Goal: Information Seeking & Learning: Compare options

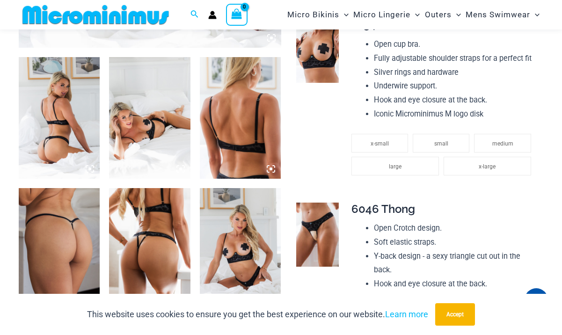
scroll to position [432, 0]
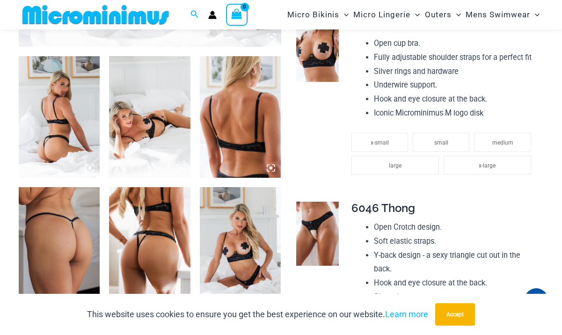
click at [55, 121] on img at bounding box center [59, 117] width 81 height 122
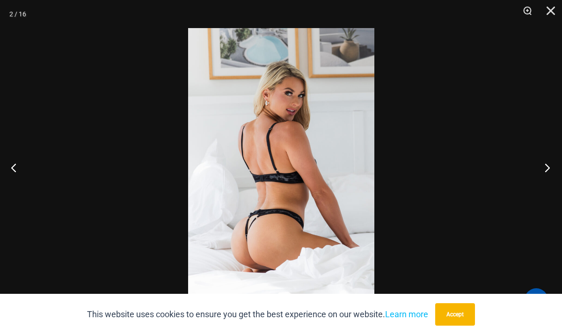
click at [550, 168] on button "Next" at bounding box center [544, 167] width 35 height 47
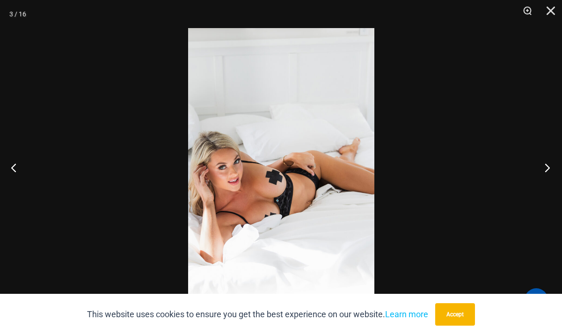
click at [550, 168] on button "Next" at bounding box center [544, 167] width 35 height 47
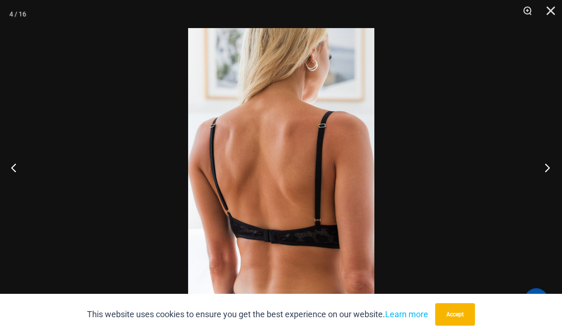
click at [550, 168] on button "Next" at bounding box center [544, 167] width 35 height 47
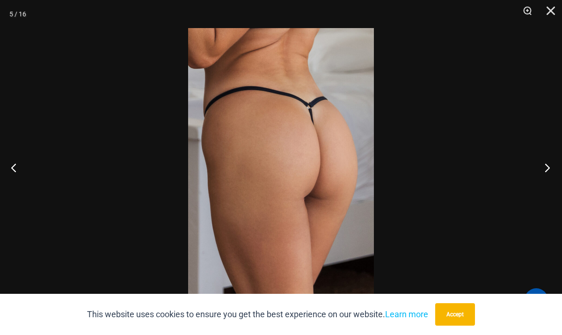
click at [550, 168] on button "Next" at bounding box center [544, 167] width 35 height 47
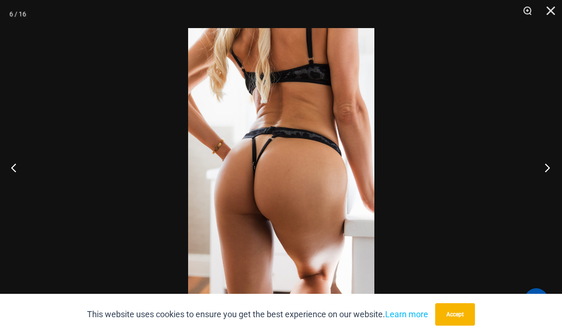
click at [550, 168] on button "Next" at bounding box center [544, 167] width 35 height 47
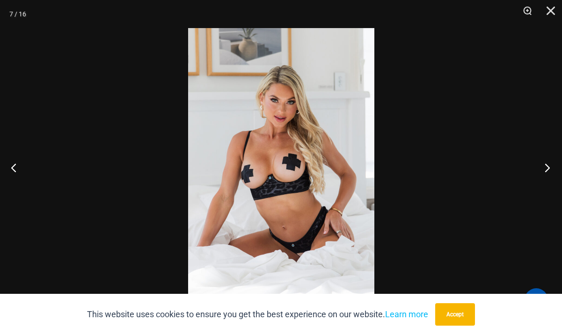
click at [550, 168] on button "Next" at bounding box center [544, 167] width 35 height 47
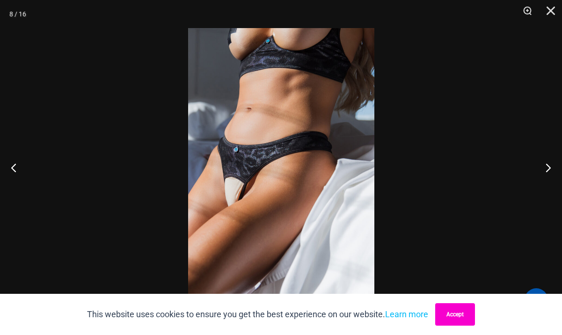
click at [459, 320] on button "Accept" at bounding box center [455, 314] width 40 height 22
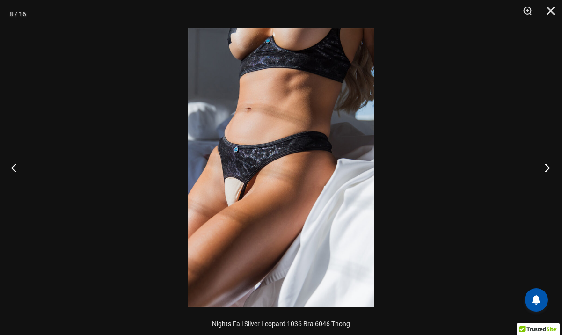
click at [546, 171] on button "Next" at bounding box center [544, 167] width 35 height 47
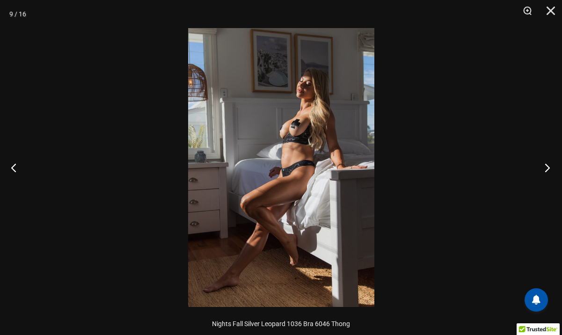
click at [546, 171] on button "Next" at bounding box center [544, 167] width 35 height 47
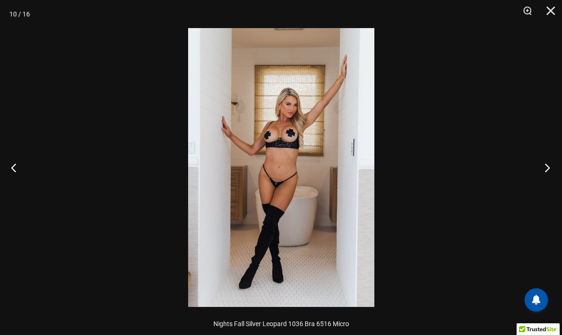
click at [546, 171] on button "Next" at bounding box center [544, 167] width 35 height 47
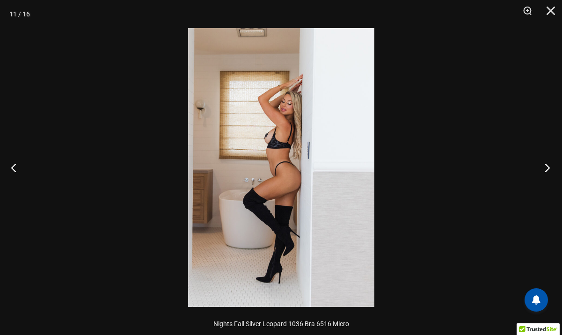
click at [546, 171] on button "Next" at bounding box center [544, 167] width 35 height 47
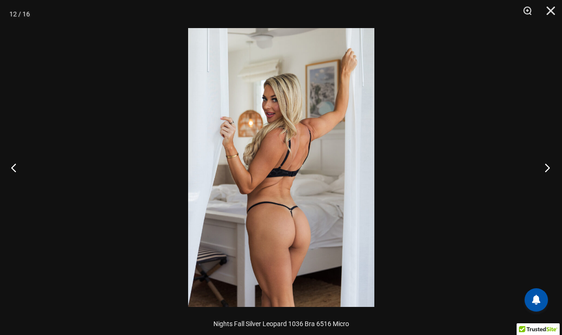
click at [546, 171] on button "Next" at bounding box center [544, 167] width 35 height 47
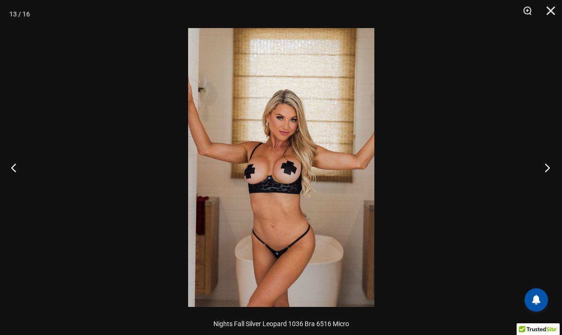
click at [546, 171] on button "Next" at bounding box center [544, 167] width 35 height 47
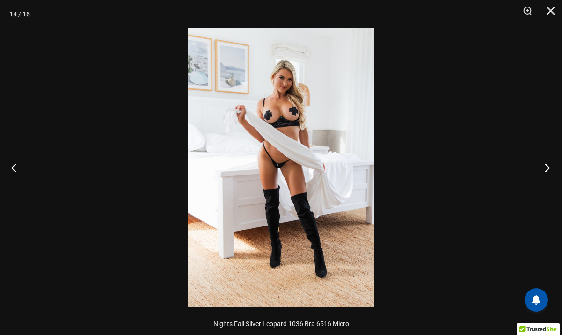
click at [546, 171] on button "Next" at bounding box center [544, 167] width 35 height 47
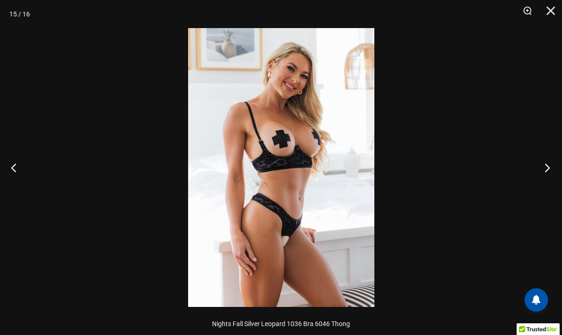
click at [546, 171] on button "Next" at bounding box center [544, 167] width 35 height 47
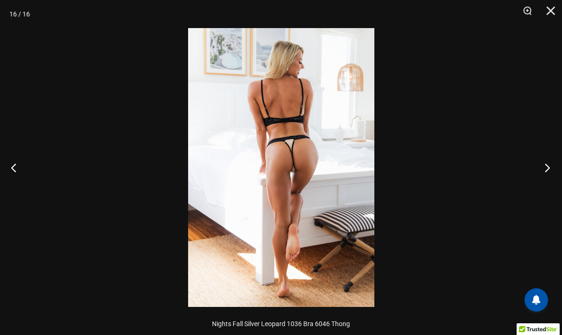
click at [546, 171] on button "Next" at bounding box center [544, 167] width 35 height 47
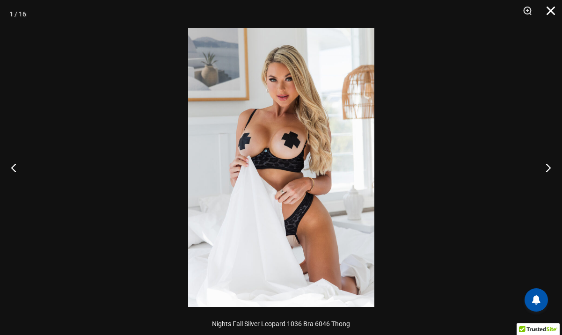
click at [551, 11] on button "Close" at bounding box center [547, 14] width 23 height 28
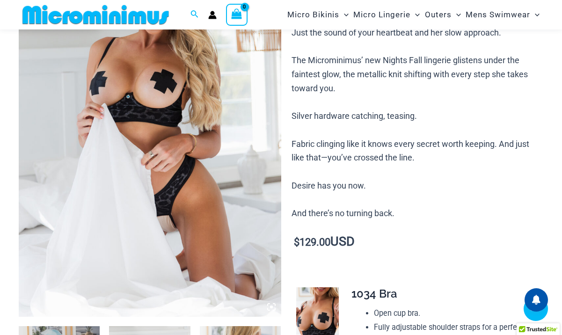
scroll to position [122, 0]
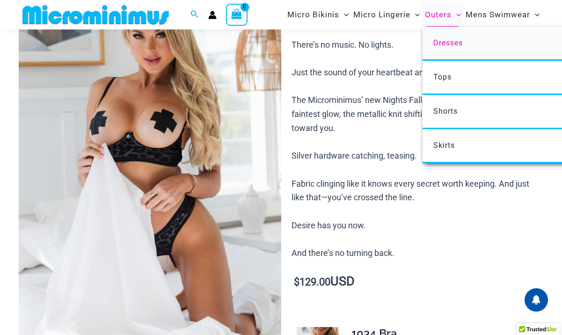
click at [447, 43] on span "Dresses" at bounding box center [447, 42] width 29 height 9
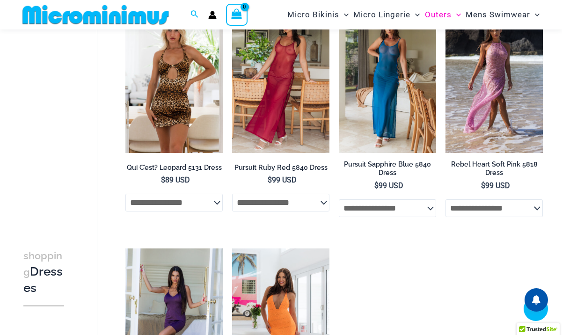
scroll to position [335, 0]
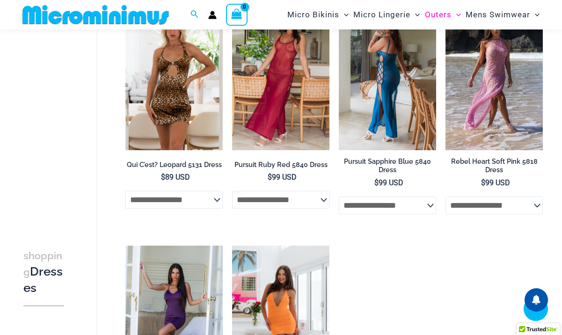
click at [381, 112] on img at bounding box center [387, 77] width 97 height 146
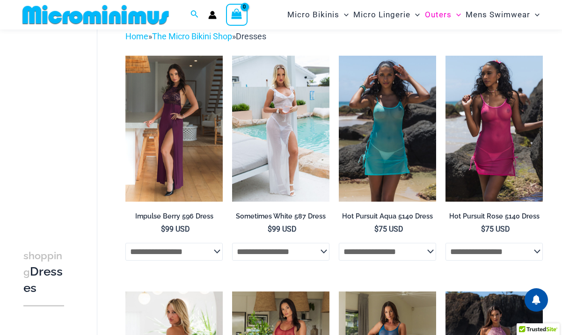
scroll to position [44, 0]
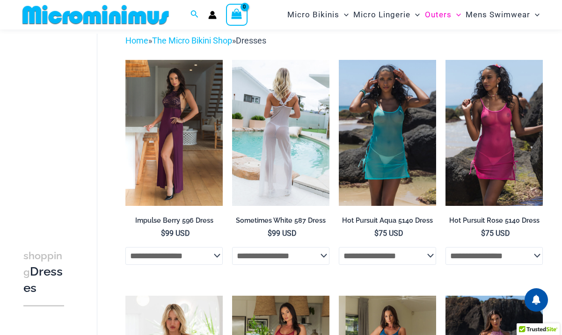
click at [285, 125] on img at bounding box center [280, 133] width 97 height 146
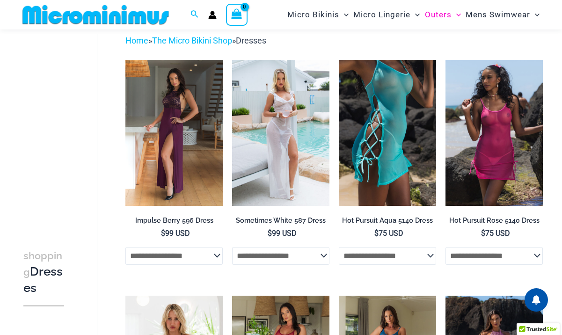
click at [395, 128] on img at bounding box center [387, 133] width 97 height 146
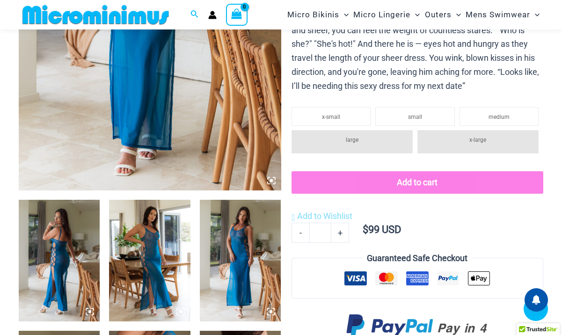
scroll to position [291, 0]
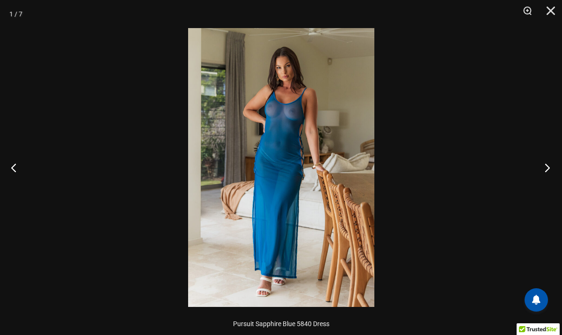
click at [545, 169] on button "Next" at bounding box center [544, 167] width 35 height 47
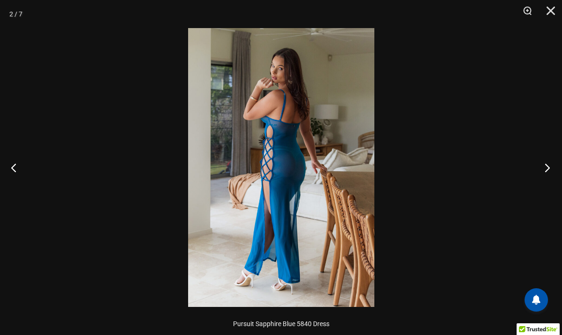
click at [545, 169] on button "Next" at bounding box center [544, 167] width 35 height 47
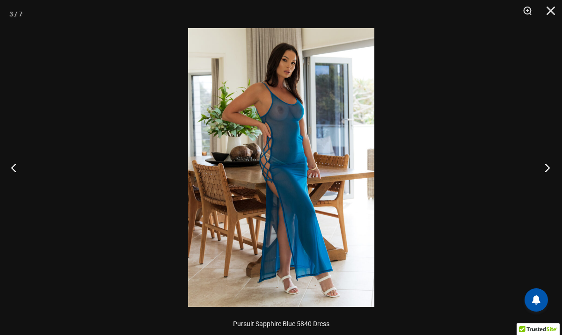
click at [545, 169] on button "Next" at bounding box center [544, 167] width 35 height 47
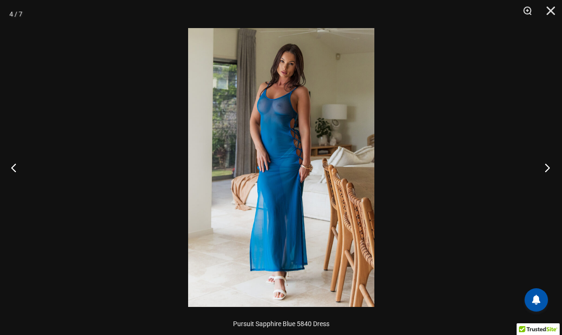
click at [545, 169] on button "Next" at bounding box center [544, 167] width 35 height 47
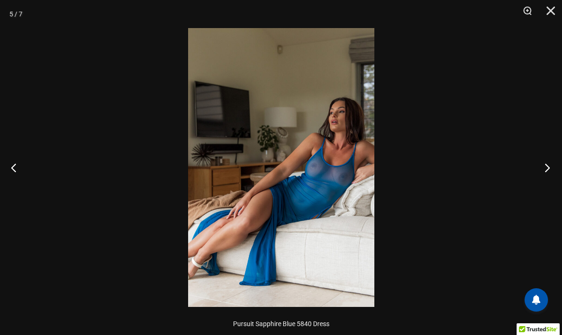
click at [545, 169] on button "Next" at bounding box center [544, 167] width 35 height 47
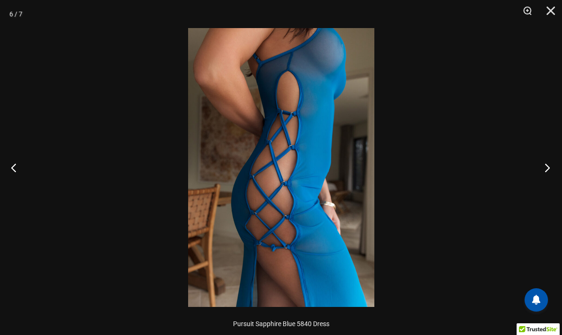
click at [545, 169] on button "Next" at bounding box center [544, 167] width 35 height 47
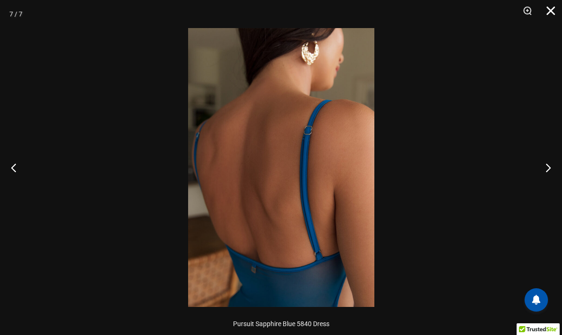
click at [546, 12] on button "Close" at bounding box center [547, 14] width 23 height 28
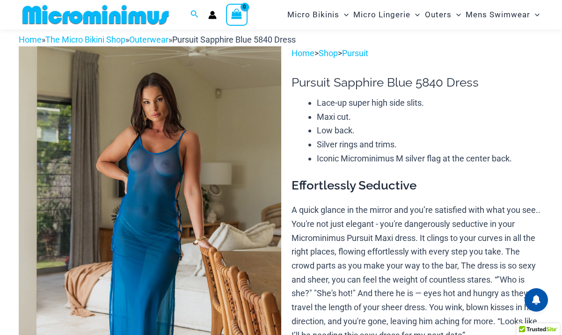
scroll to position [0, 0]
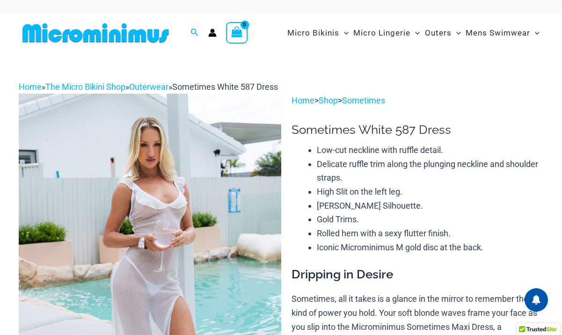
click at [137, 208] on img at bounding box center [150, 291] width 263 height 394
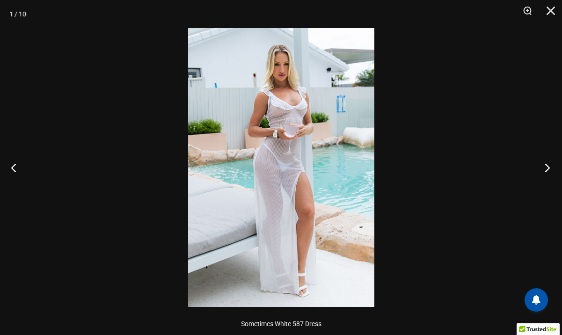
click at [547, 169] on button "Next" at bounding box center [544, 167] width 35 height 47
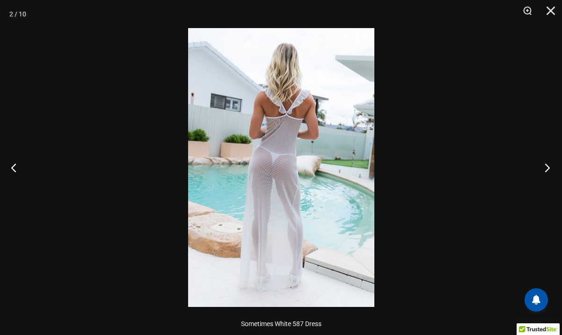
click at [547, 169] on button "Next" at bounding box center [544, 167] width 35 height 47
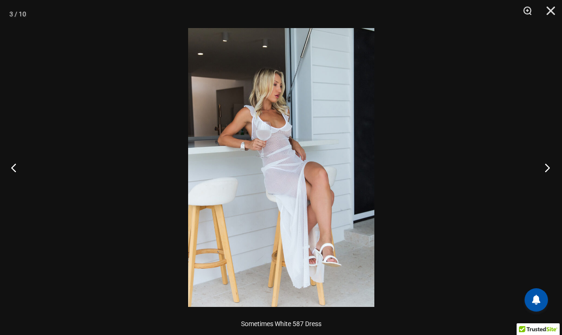
click at [547, 169] on button "Next" at bounding box center [544, 167] width 35 height 47
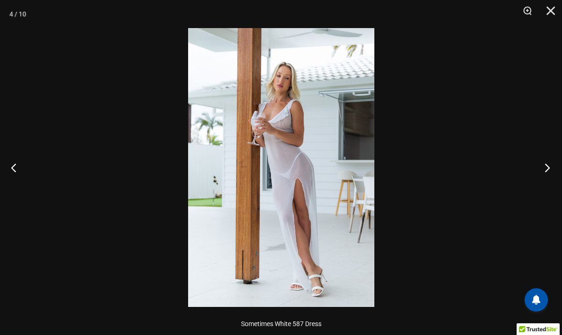
click at [547, 169] on button "Next" at bounding box center [544, 167] width 35 height 47
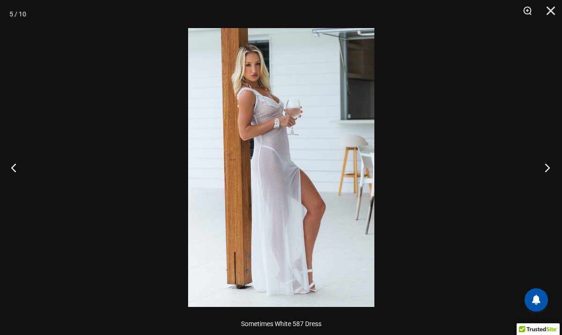
click at [547, 169] on button "Next" at bounding box center [544, 167] width 35 height 47
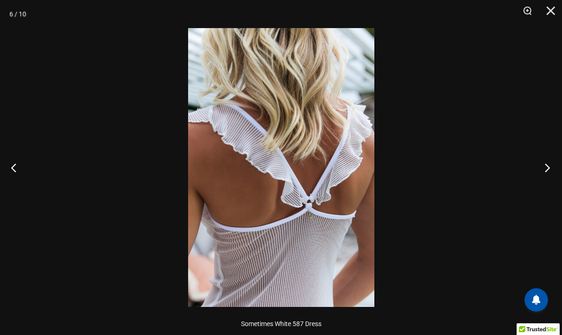
click at [547, 169] on button "Next" at bounding box center [544, 167] width 35 height 47
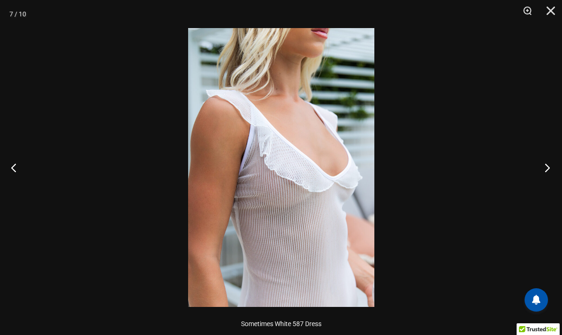
click at [547, 169] on button "Next" at bounding box center [544, 167] width 35 height 47
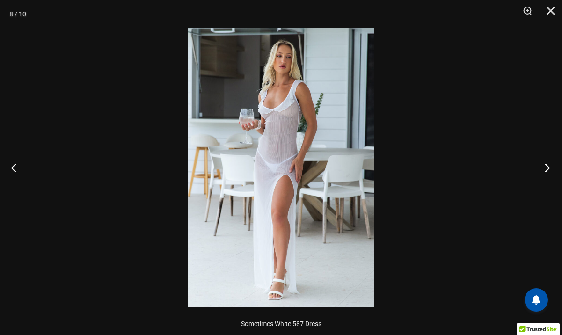
click at [547, 169] on button "Next" at bounding box center [544, 167] width 35 height 47
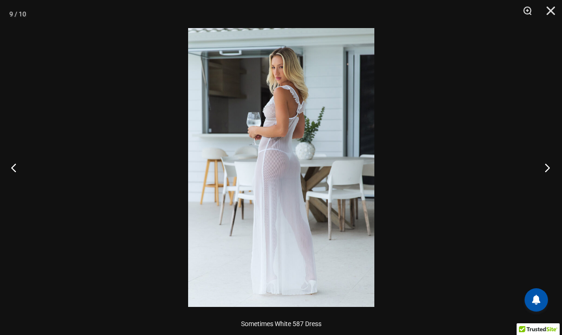
click at [547, 169] on button "Next" at bounding box center [544, 167] width 35 height 47
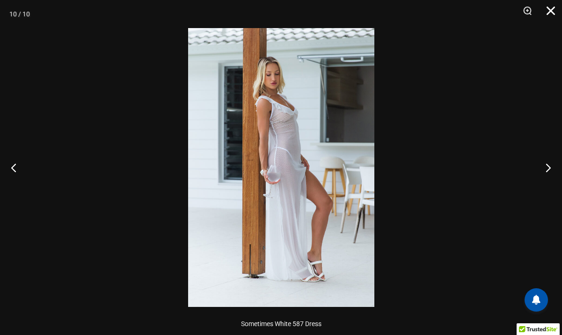
click at [548, 12] on button "Close" at bounding box center [547, 14] width 23 height 28
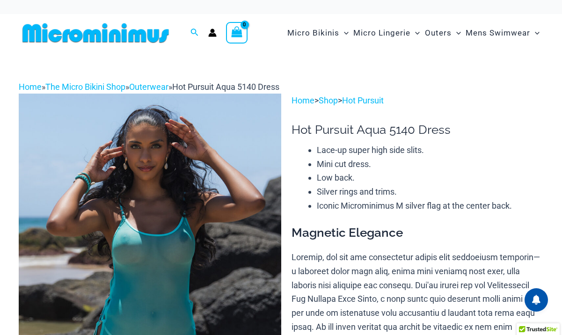
click at [168, 224] on img at bounding box center [150, 291] width 263 height 394
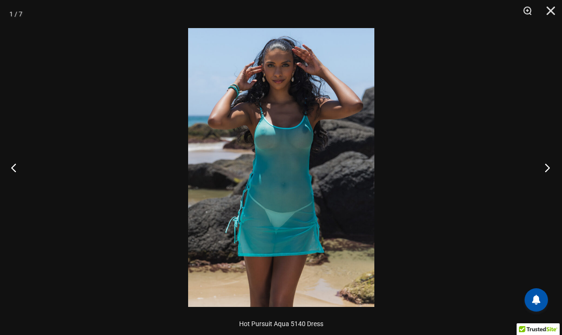
click at [547, 167] on button "Next" at bounding box center [544, 167] width 35 height 47
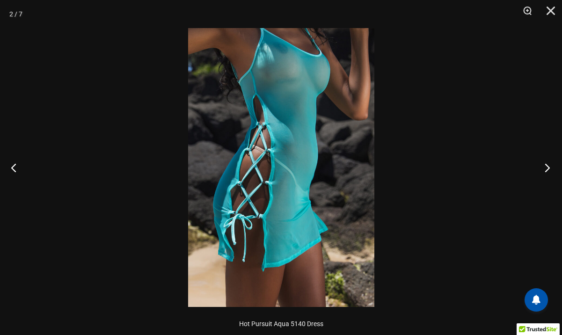
click at [547, 167] on button "Next" at bounding box center [544, 167] width 35 height 47
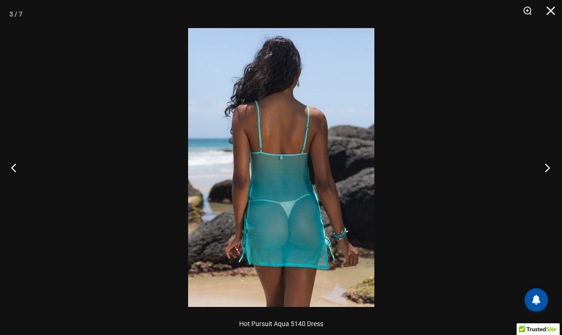
click at [547, 167] on button "Next" at bounding box center [544, 167] width 35 height 47
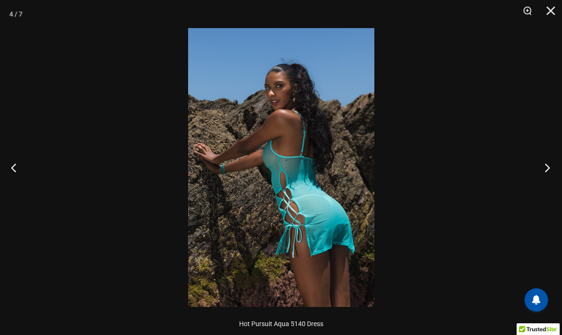
click at [547, 167] on button "Next" at bounding box center [544, 167] width 35 height 47
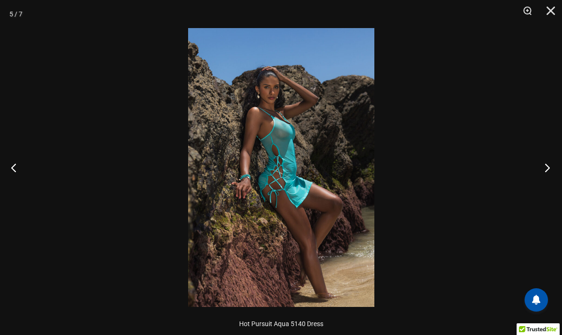
click at [547, 167] on button "Next" at bounding box center [544, 167] width 35 height 47
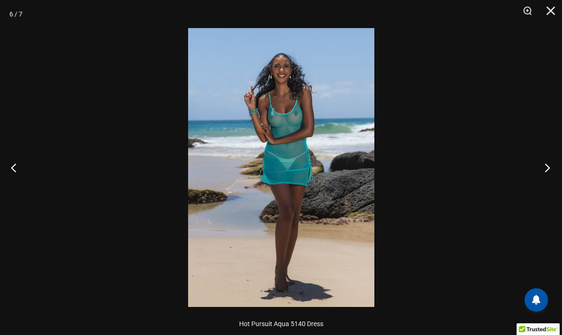
click at [547, 167] on button "Next" at bounding box center [544, 167] width 35 height 47
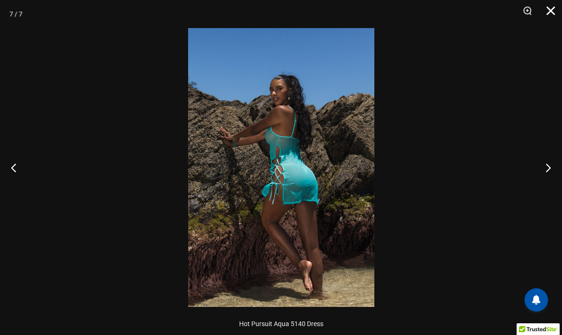
click at [549, 11] on button "Close" at bounding box center [547, 14] width 23 height 28
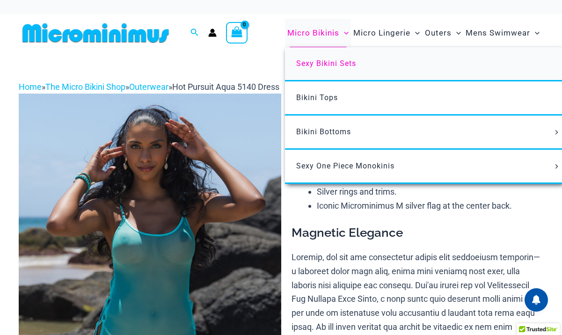
click at [322, 66] on span "Sexy Bikini Sets" at bounding box center [326, 63] width 60 height 9
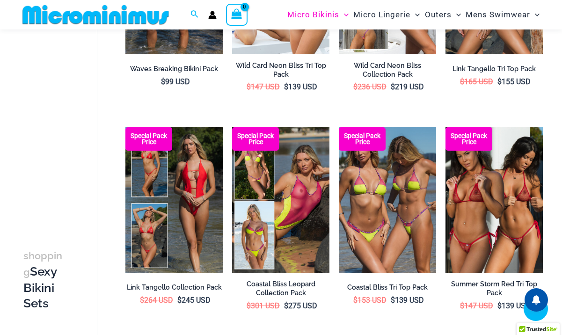
scroll to position [197, 0]
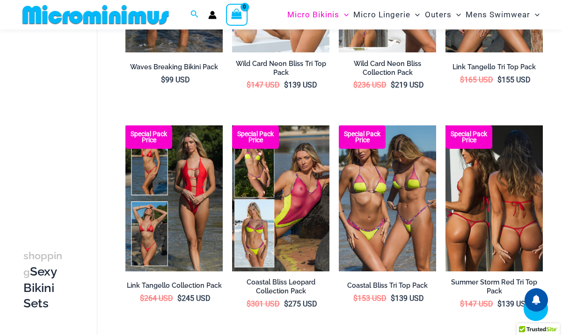
click at [485, 201] on img at bounding box center [494, 198] width 97 height 146
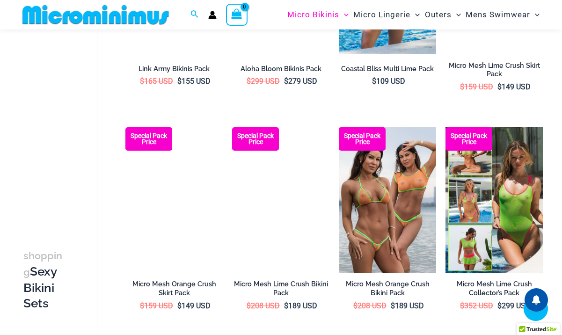
scroll to position [1573, 0]
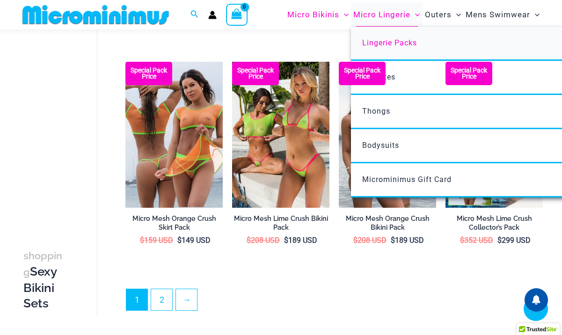
click at [398, 39] on span "Lingerie Packs" at bounding box center [389, 42] width 55 height 9
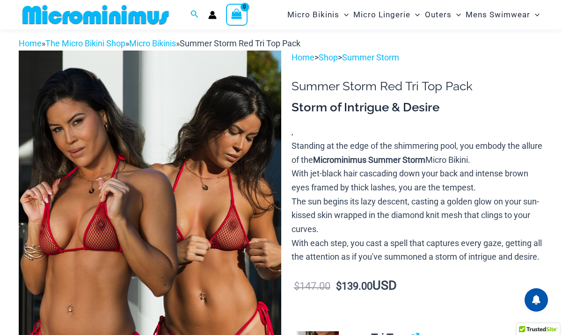
scroll to position [40, 0]
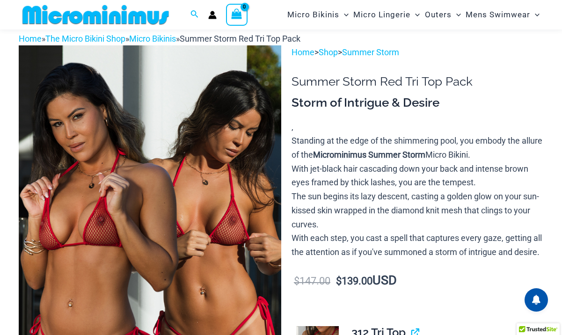
click at [199, 215] on img at bounding box center [150, 242] width 263 height 394
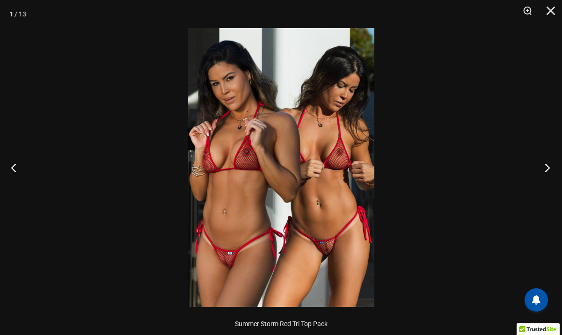
click at [545, 167] on button "Next" at bounding box center [544, 167] width 35 height 47
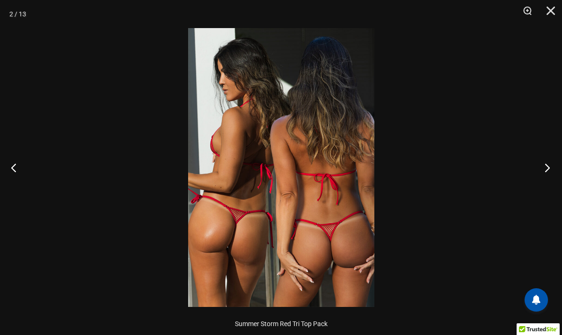
click at [545, 167] on button "Next" at bounding box center [544, 167] width 35 height 47
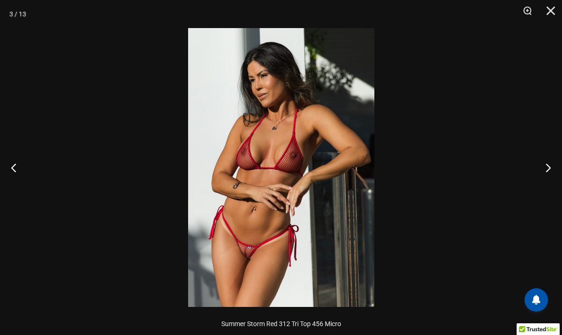
click at [306, 171] on img at bounding box center [281, 167] width 186 height 279
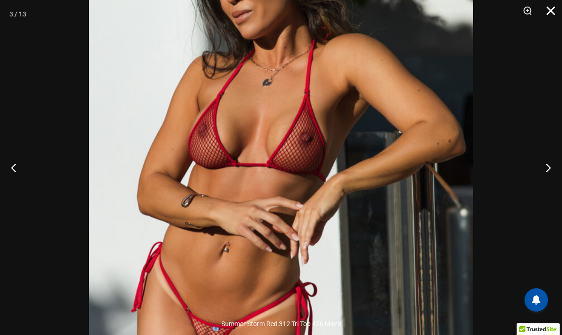
click at [549, 10] on button "Close" at bounding box center [547, 14] width 23 height 28
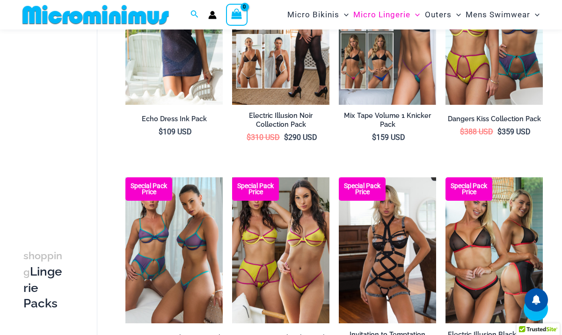
scroll to position [366, 0]
